Goal: Task Accomplishment & Management: Manage account settings

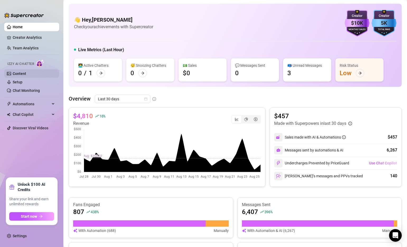
click at [23, 73] on link "Content" at bounding box center [19, 74] width 13 height 4
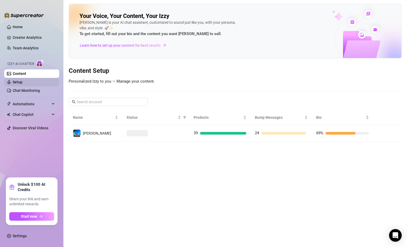
click at [21, 82] on link "Setup" at bounding box center [18, 82] width 10 height 4
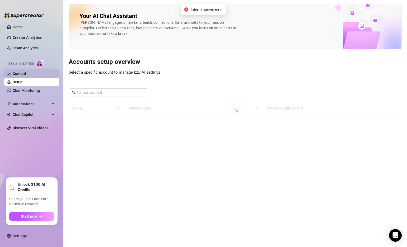
click at [20, 72] on link "Content" at bounding box center [19, 74] width 13 height 4
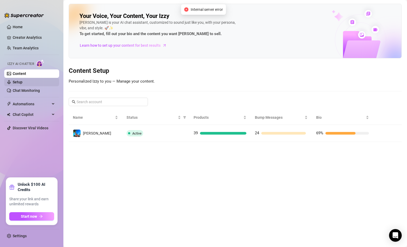
click at [22, 82] on link "Setup" at bounding box center [18, 82] width 10 height 4
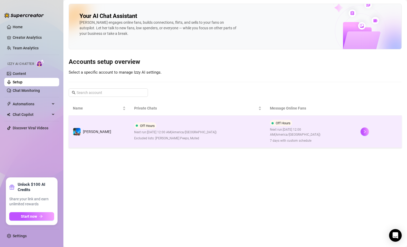
click at [232, 125] on td "Off Hours Next run: [DATE] 12:00 AM ( [GEOGRAPHIC_DATA]/[GEOGRAPHIC_DATA] ) Exc…" at bounding box center [198, 132] width 136 height 32
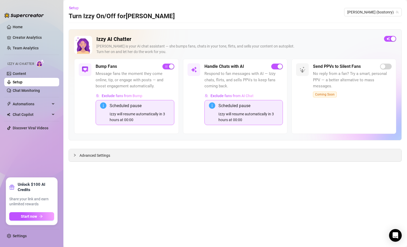
click at [75, 156] on icon "collapsed" at bounding box center [75, 155] width 2 height 3
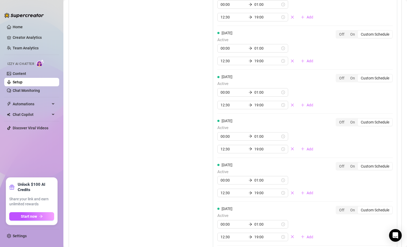
scroll to position [548, 0]
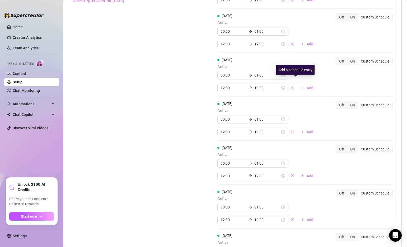
click at [307, 86] on span "Add" at bounding box center [310, 88] width 7 height 4
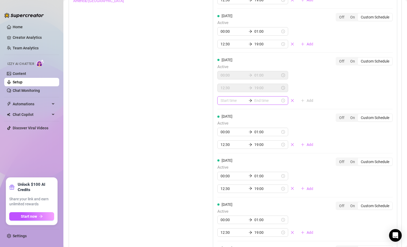
click at [227, 98] on input at bounding box center [234, 101] width 26 height 6
type input "19:00"
click at [225, 145] on div "20" at bounding box center [225, 146] width 13 height 7
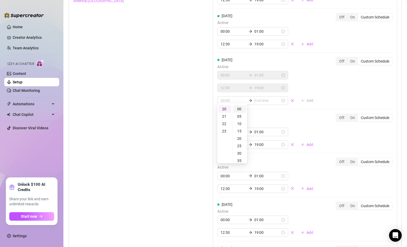
type input "20:00"
click at [239, 107] on div "00" at bounding box center [240, 108] width 13 height 7
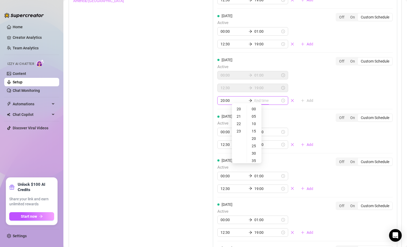
click at [260, 98] on input at bounding box center [268, 101] width 26 height 6
type input "20:05"
click at [240, 131] on div "23" at bounding box center [239, 131] width 13 height 7
type input "23:55"
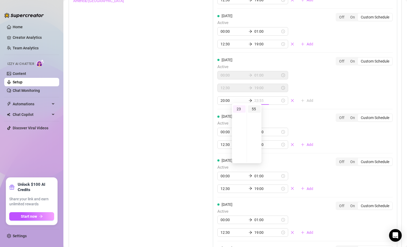
click at [255, 106] on div "55" at bounding box center [254, 108] width 13 height 7
click at [178, 109] on div "Set Active Hours (Izzy Availability) Set specific hours when Izzy engaging with…" at bounding box center [129, 146] width 113 height 363
click at [23, 29] on link "Home" at bounding box center [18, 27] width 10 height 4
